Goal: Transaction & Acquisition: Obtain resource

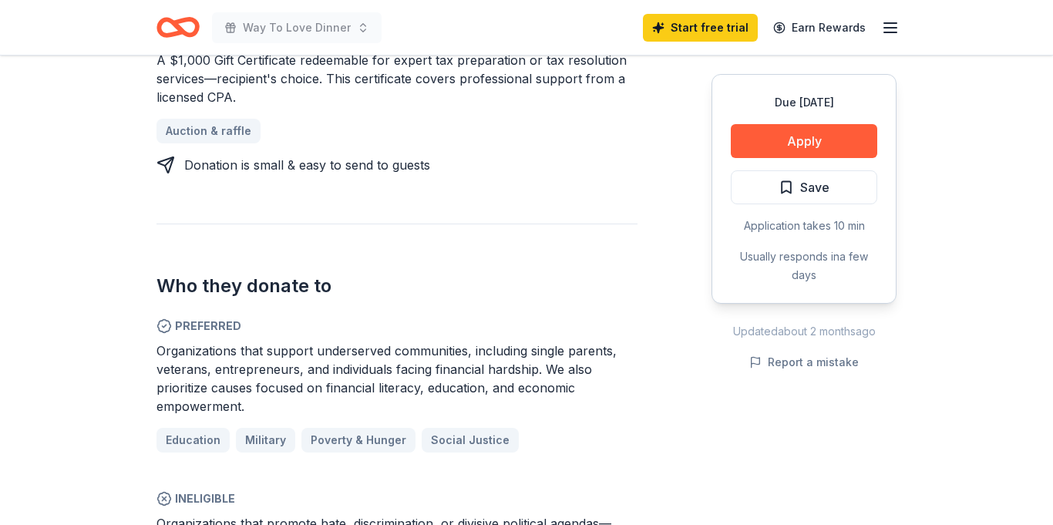
scroll to position [735, 0]
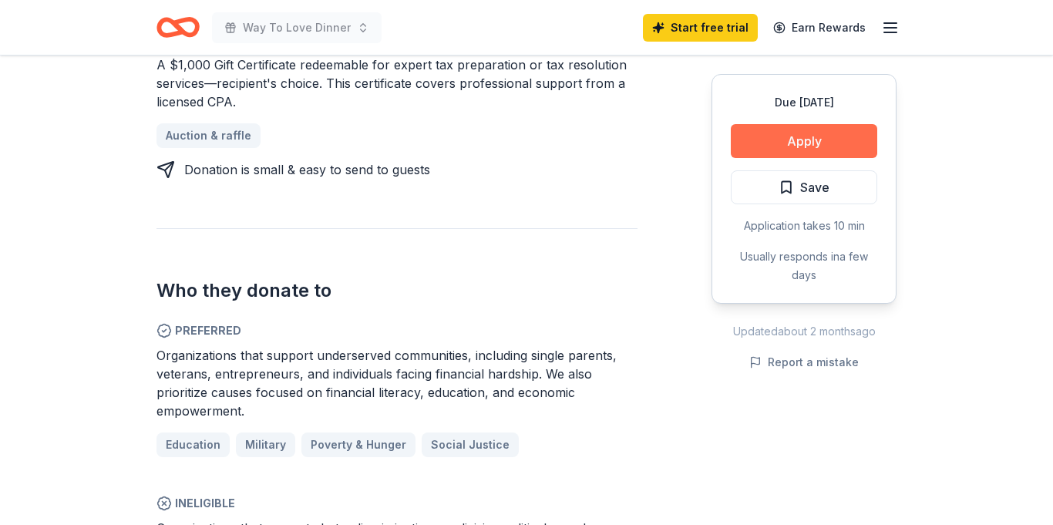
click at [810, 140] on button "Apply" at bounding box center [804, 141] width 147 height 34
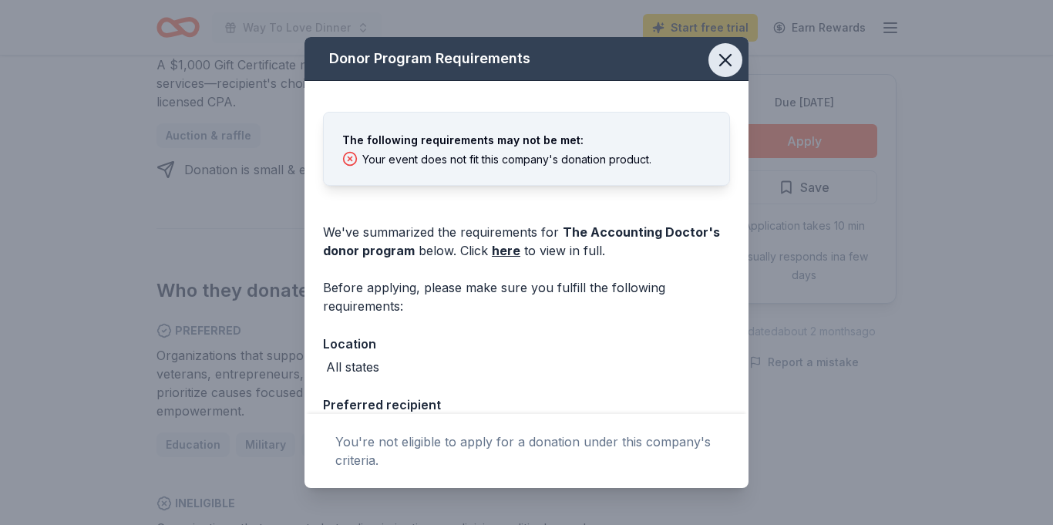
click at [726, 66] on icon "button" at bounding box center [726, 60] width 22 height 22
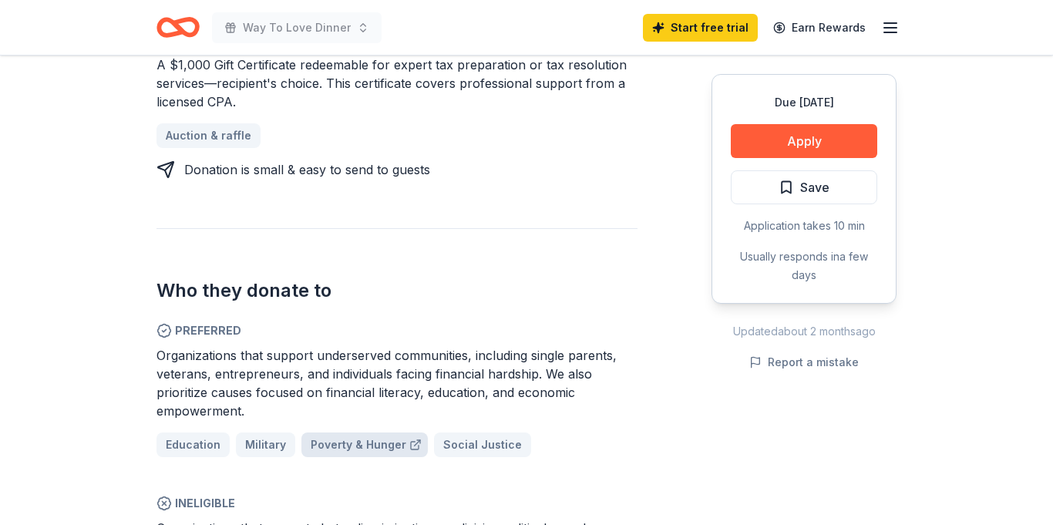
click at [359, 451] on span "Poverty & Hunger" at bounding box center [359, 445] width 96 height 19
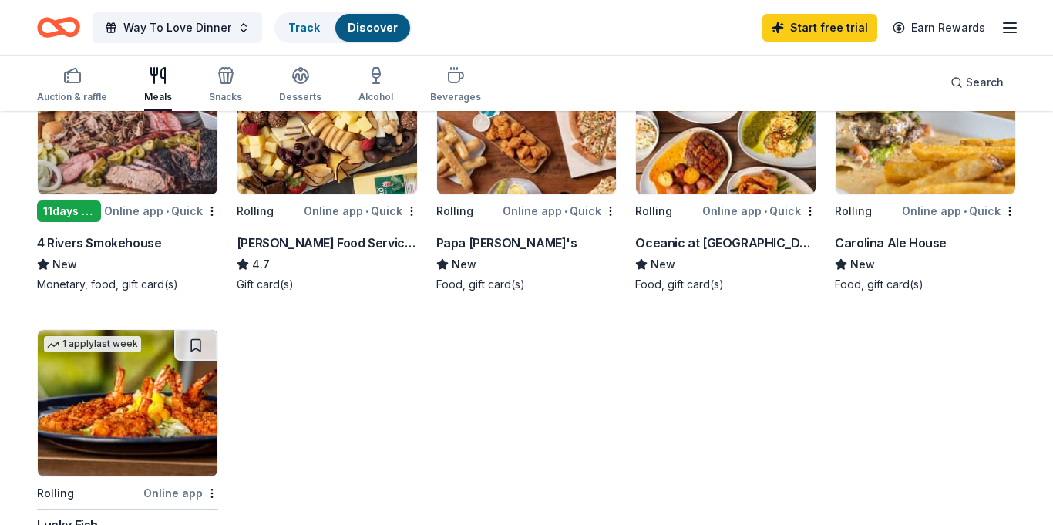
scroll to position [238, 0]
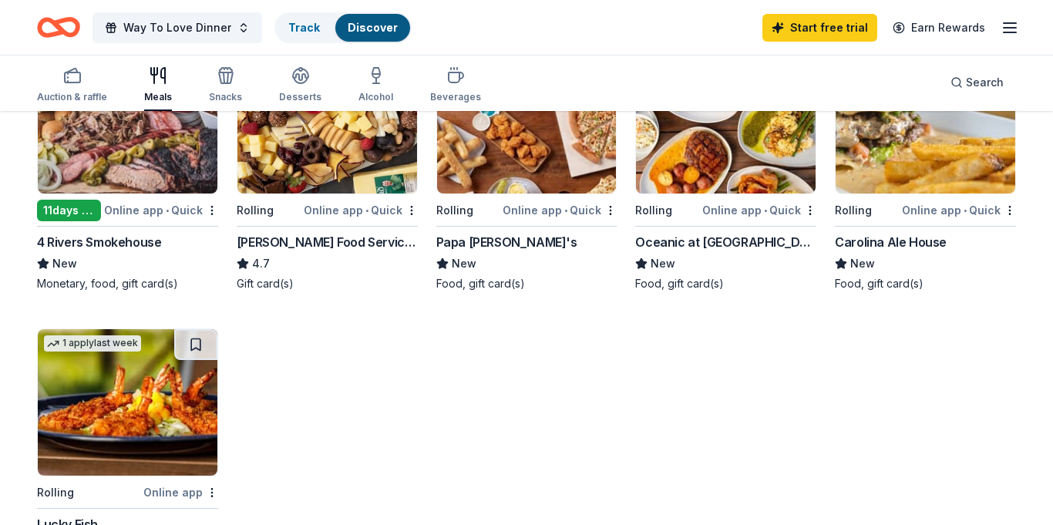
click at [328, 192] on img at bounding box center [328, 120] width 180 height 147
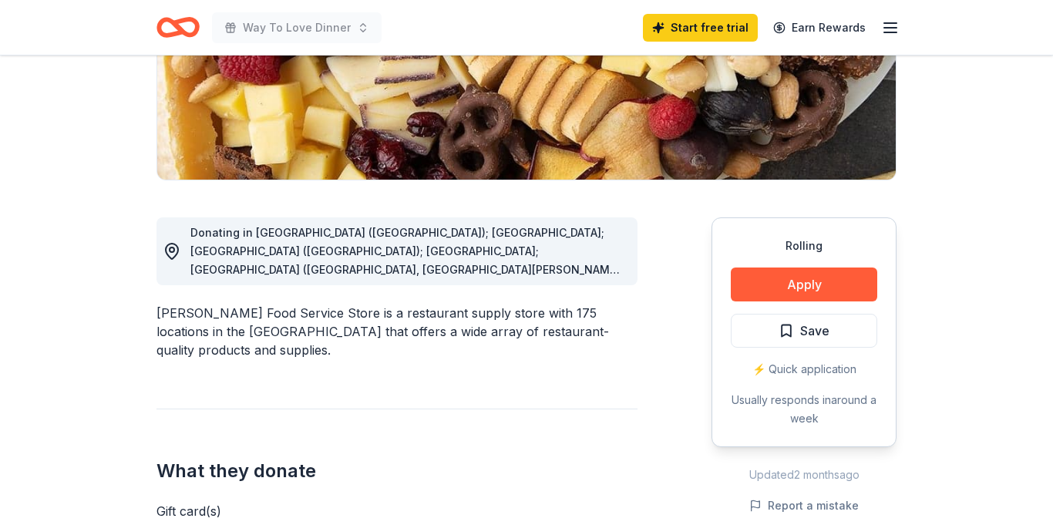
scroll to position [288, 0]
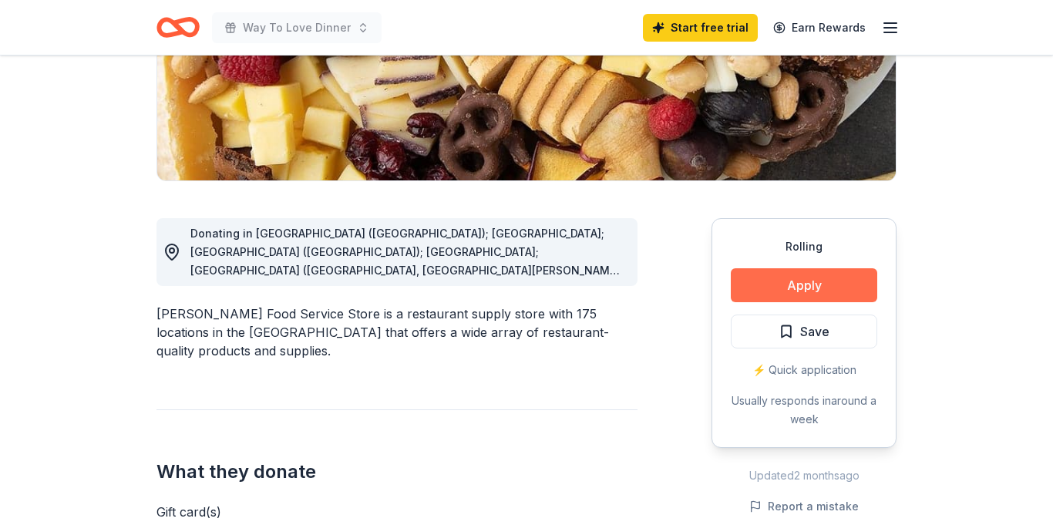
click at [804, 282] on button "Apply" at bounding box center [804, 285] width 147 height 34
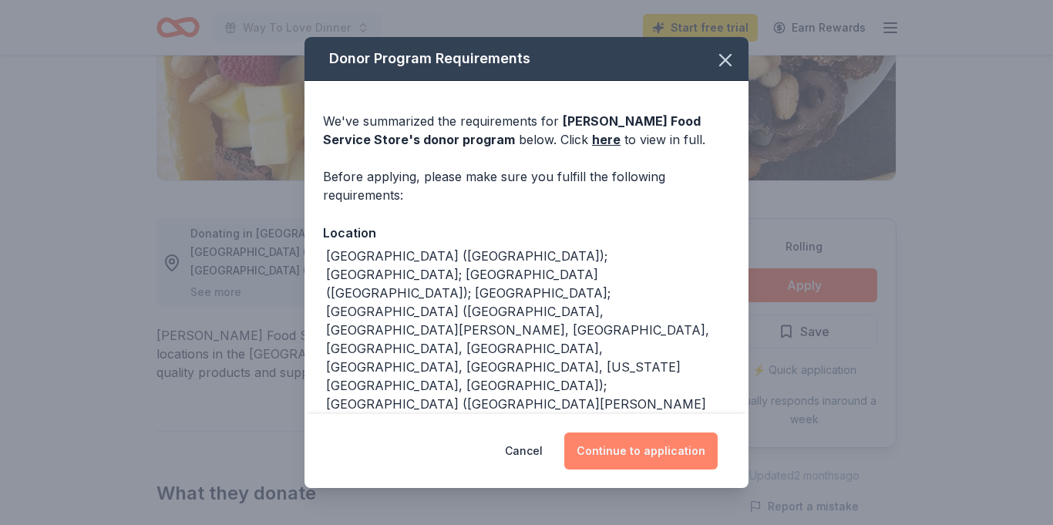
click at [643, 456] on button "Continue to application" at bounding box center [640, 451] width 153 height 37
